Goal: Task Accomplishment & Management: Manage account settings

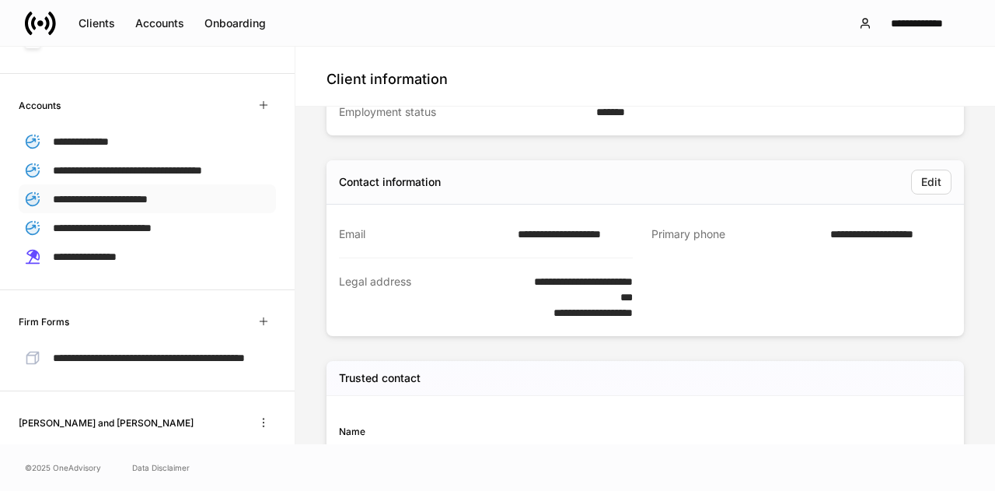
scroll to position [289, 0]
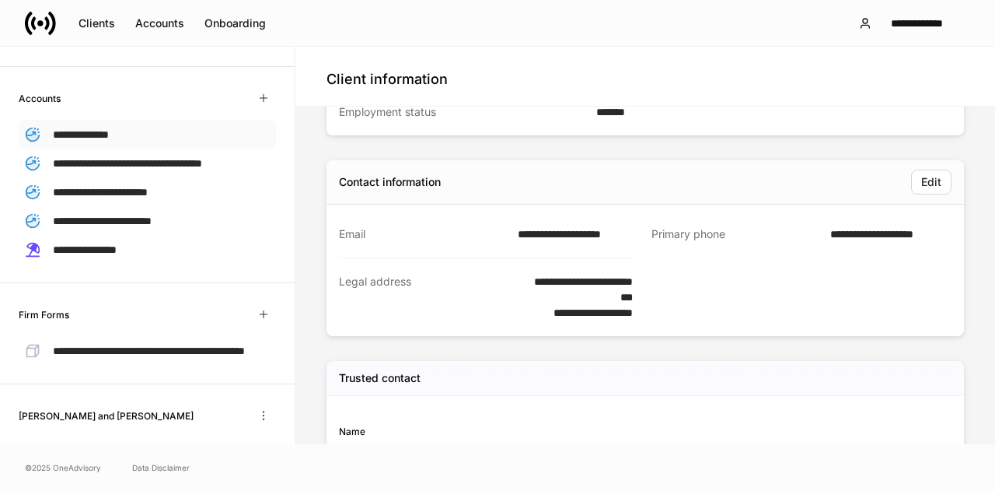
click at [106, 133] on span "**********" at bounding box center [81, 134] width 56 height 11
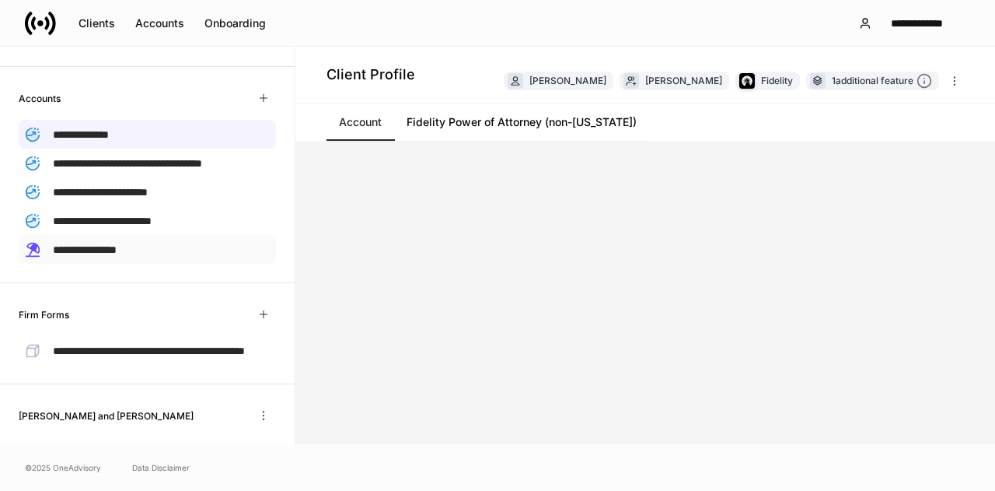
scroll to position [407, 0]
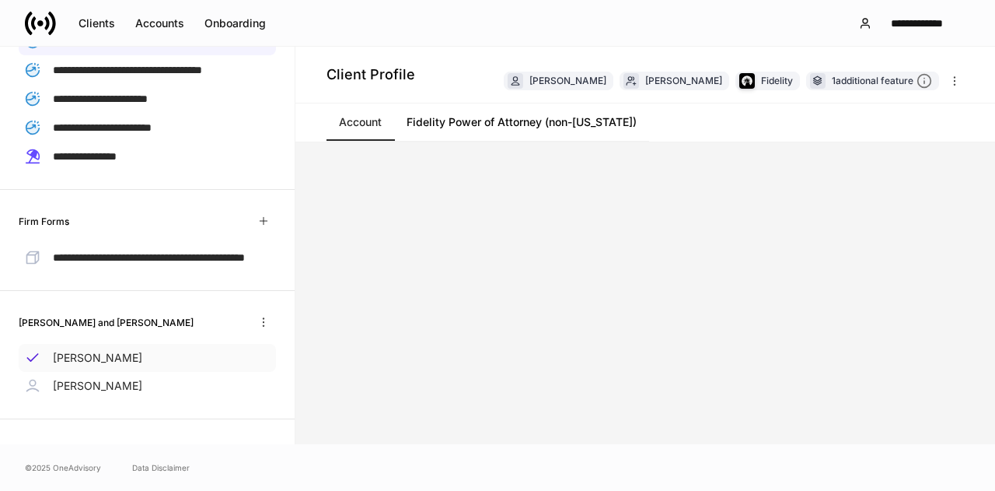
click at [65, 357] on p "[PERSON_NAME]" at bounding box center [97, 358] width 89 height 16
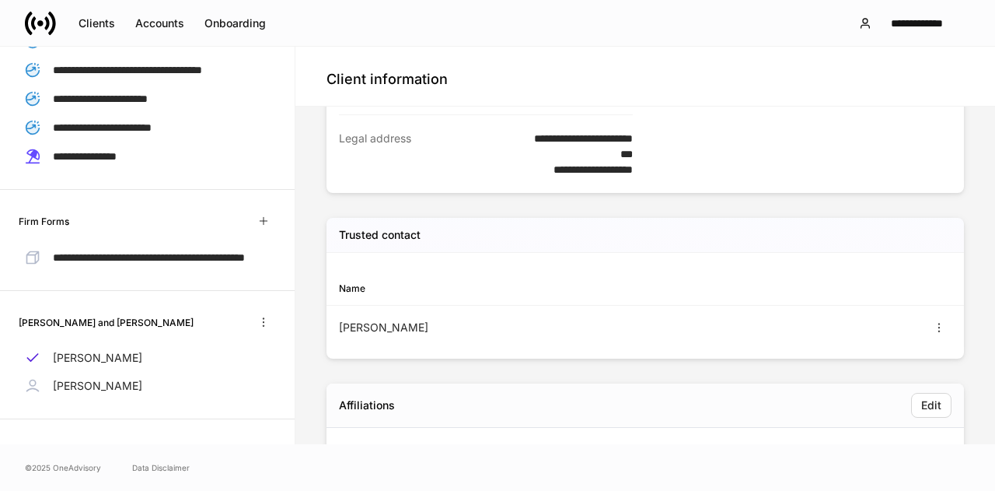
scroll to position [522, 0]
click at [56, 389] on p "[PERSON_NAME]" at bounding box center [97, 386] width 89 height 16
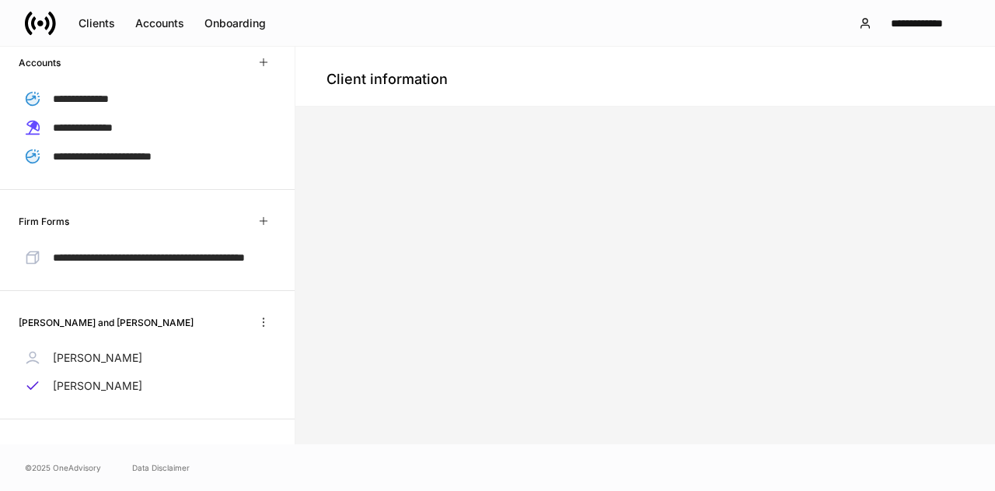
scroll to position [335, 0]
click at [109, 359] on p "[PERSON_NAME]" at bounding box center [97, 358] width 89 height 16
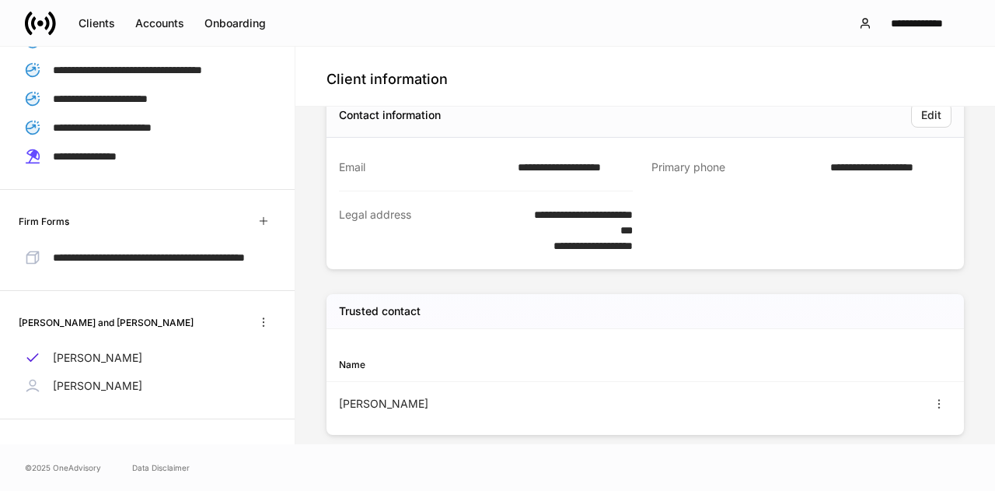
scroll to position [407, 0]
click at [95, 381] on p "[PERSON_NAME]" at bounding box center [97, 386] width 89 height 16
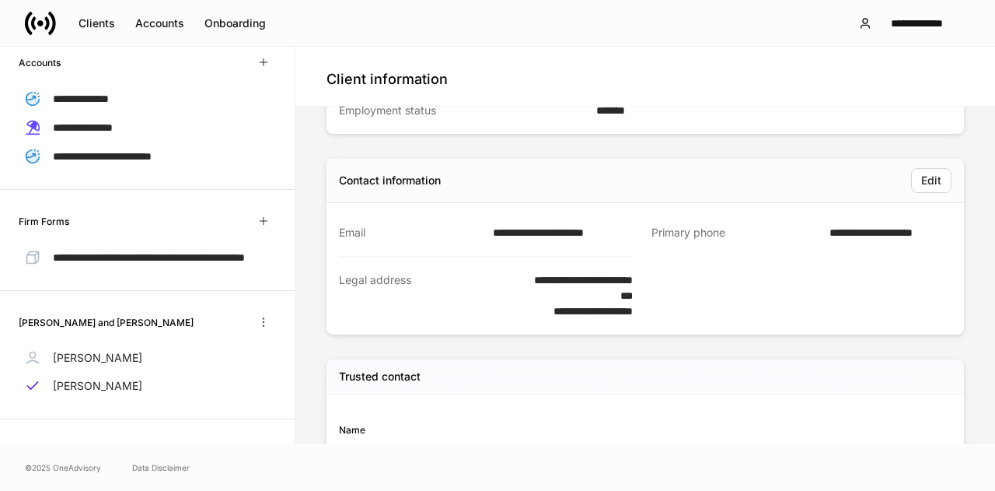
scroll to position [392, 0]
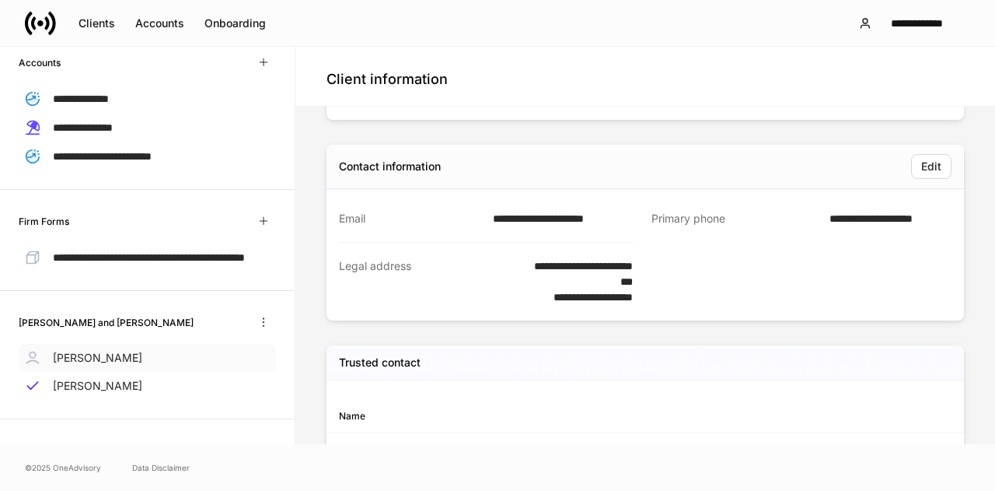
click at [87, 359] on p "[PERSON_NAME]" at bounding box center [97, 358] width 89 height 16
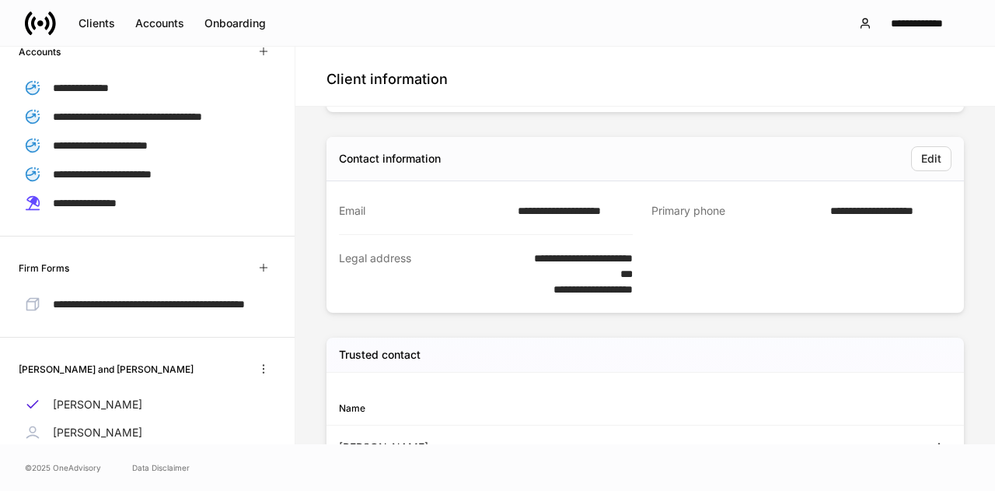
scroll to position [401, 0]
drag, startPoint x: 512, startPoint y: 208, endPoint x: 624, endPoint y: 209, distance: 112.0
click at [624, 209] on div "**********" at bounding box center [571, 209] width 125 height 16
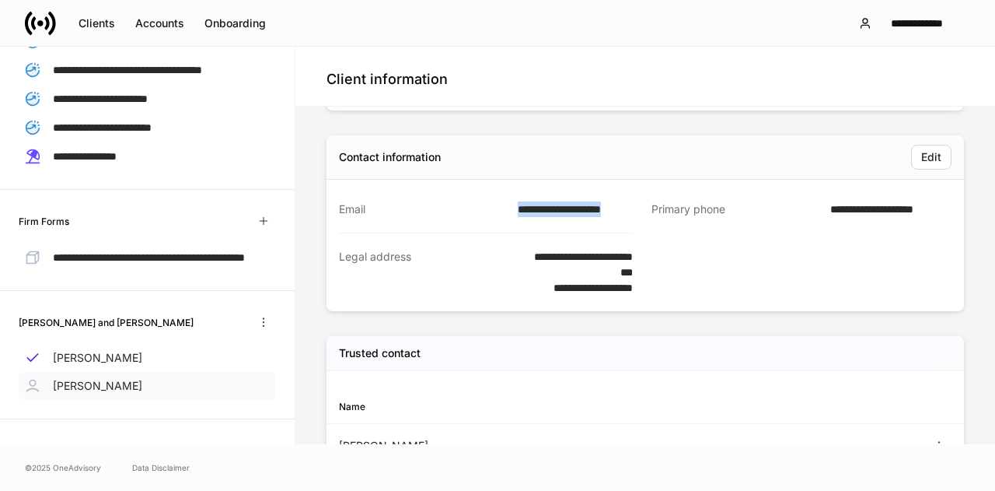
click at [82, 390] on p "[PERSON_NAME]" at bounding box center [97, 386] width 89 height 16
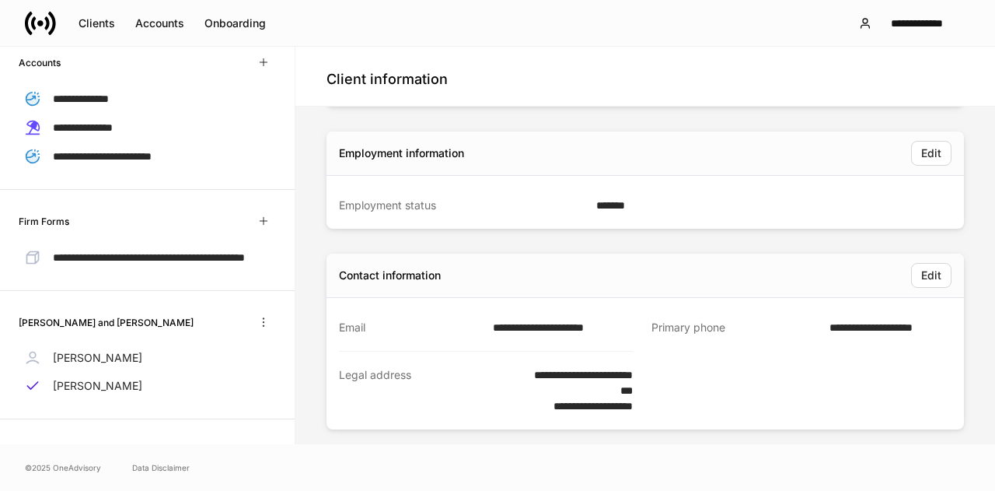
scroll to position [378, 0]
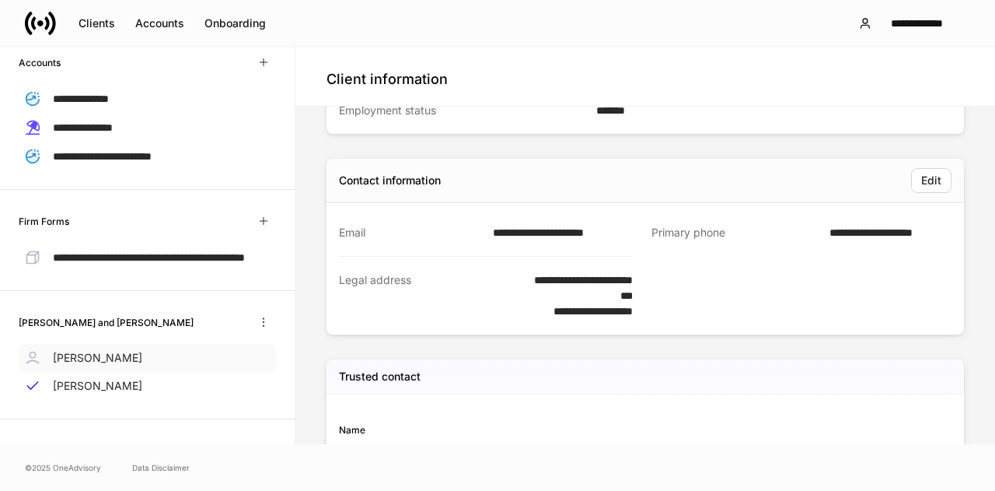
click at [118, 360] on p "[PERSON_NAME]" at bounding box center [97, 358] width 89 height 16
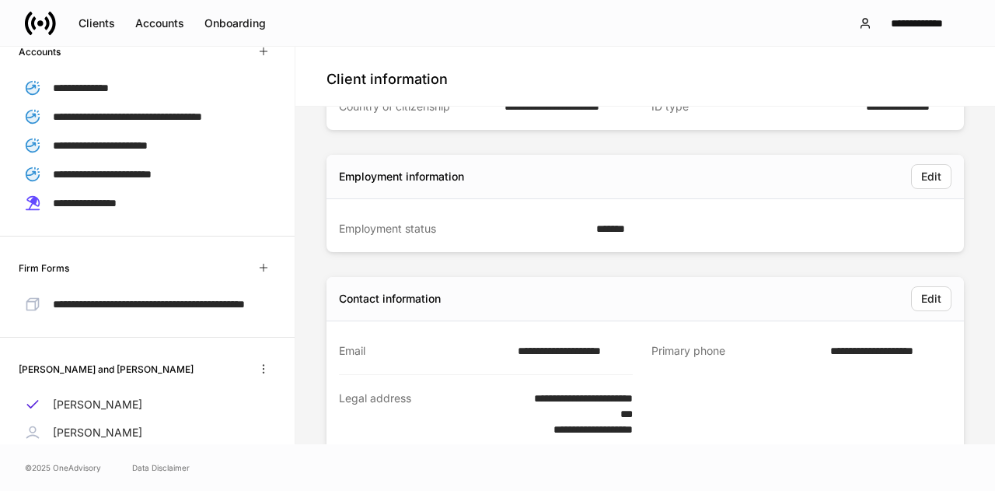
scroll to position [322, 0]
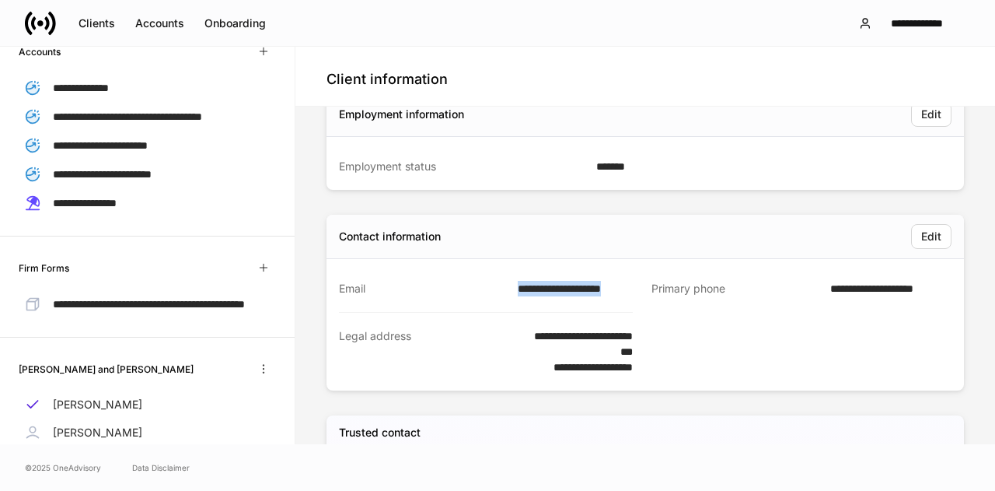
drag, startPoint x: 512, startPoint y: 286, endPoint x: 626, endPoint y: 291, distance: 114.4
click at [626, 291] on div "**********" at bounding box center [571, 289] width 125 height 16
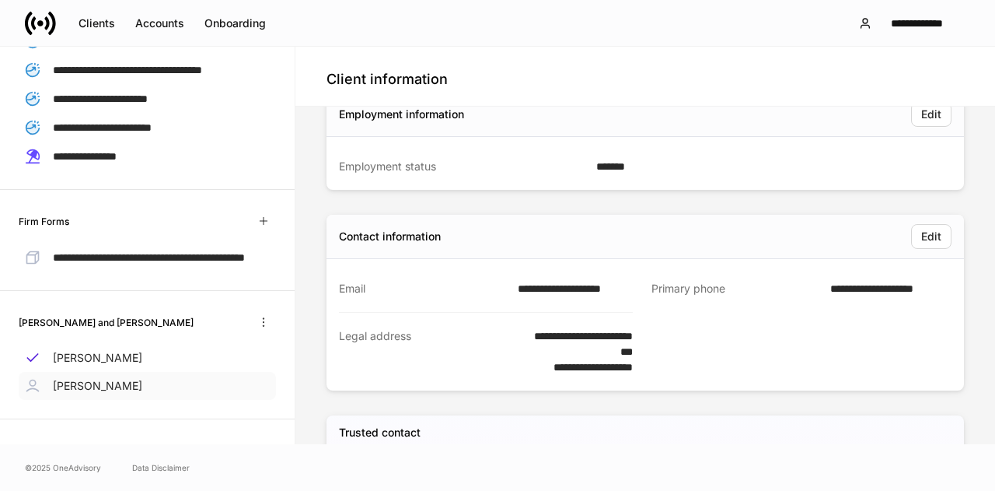
click at [92, 384] on p "[PERSON_NAME]" at bounding box center [97, 386] width 89 height 16
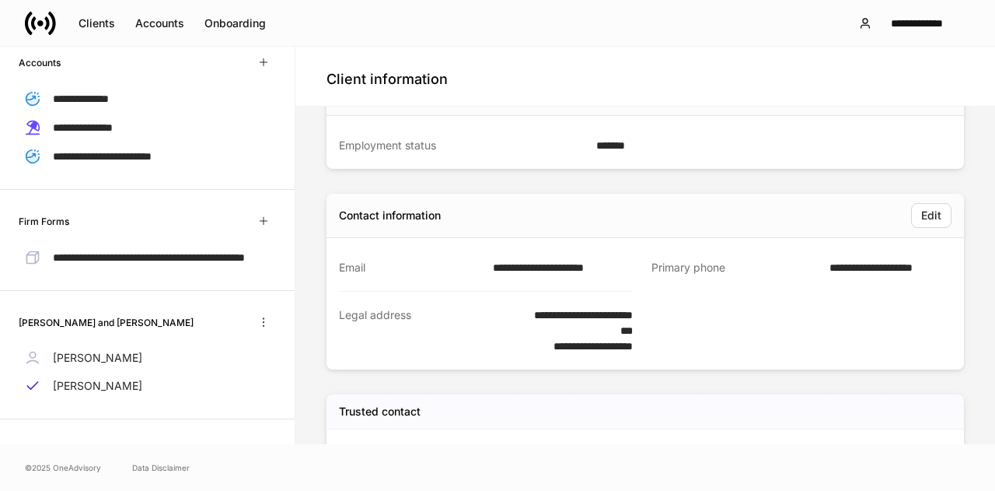
scroll to position [342, 0]
drag, startPoint x: 488, startPoint y: 267, endPoint x: 624, endPoint y: 265, distance: 135.3
click at [624, 265] on div "**********" at bounding box center [558, 269] width 149 height 16
